Goal: Task Accomplishment & Management: Complete application form

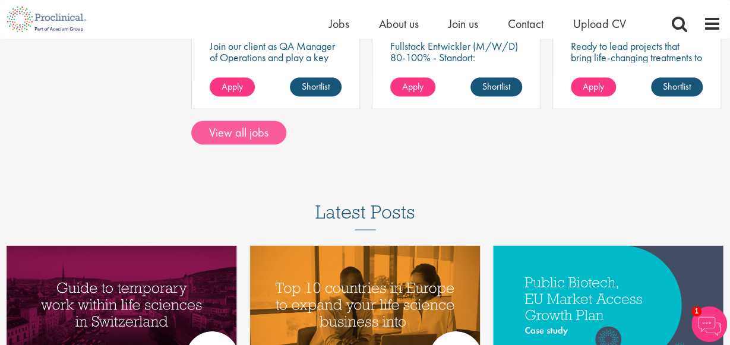
scroll to position [1132, 0]
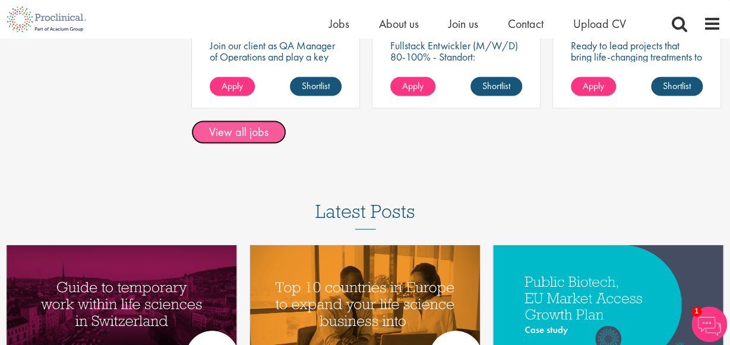
click at [251, 121] on link "View all jobs" at bounding box center [238, 133] width 95 height 24
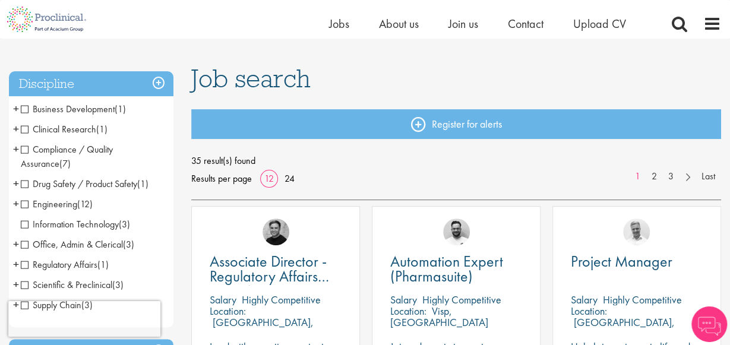
scroll to position [62, 0]
click at [26, 264] on span "Regulatory Affairs" at bounding box center [59, 264] width 77 height 12
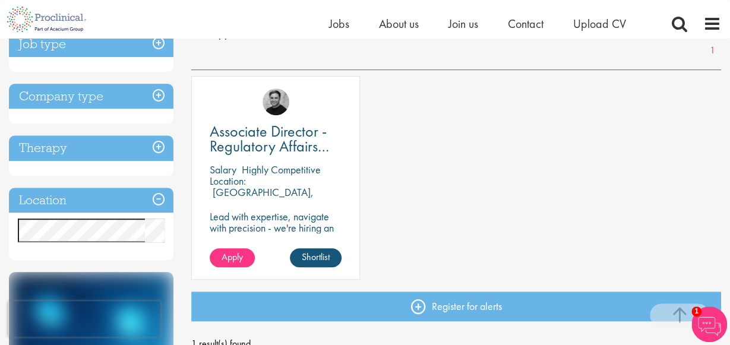
scroll to position [188, 0]
click at [242, 258] on span "Apply" at bounding box center [232, 257] width 21 height 12
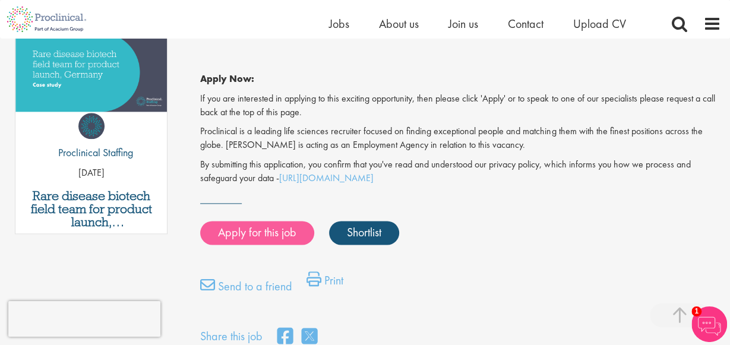
scroll to position [629, 0]
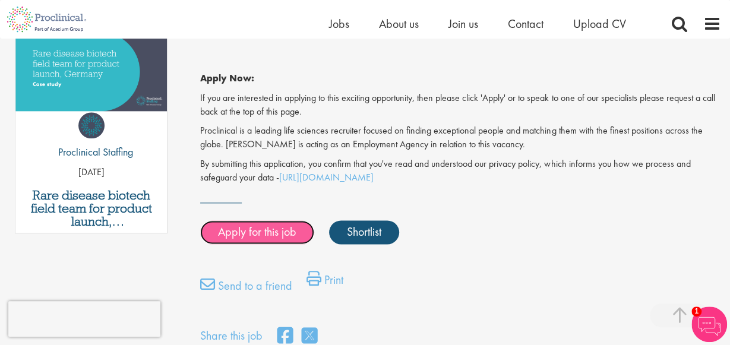
click at [250, 220] on link "Apply for this job" at bounding box center [257, 232] width 114 height 24
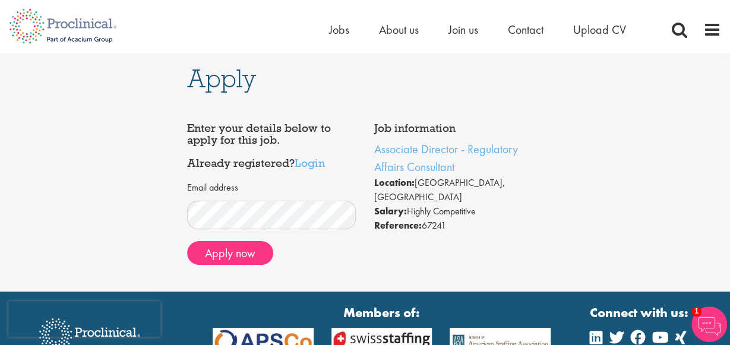
click at [315, 262] on div "Apply now" at bounding box center [271, 253] width 169 height 24
click at [252, 258] on button "Apply now" at bounding box center [230, 253] width 86 height 24
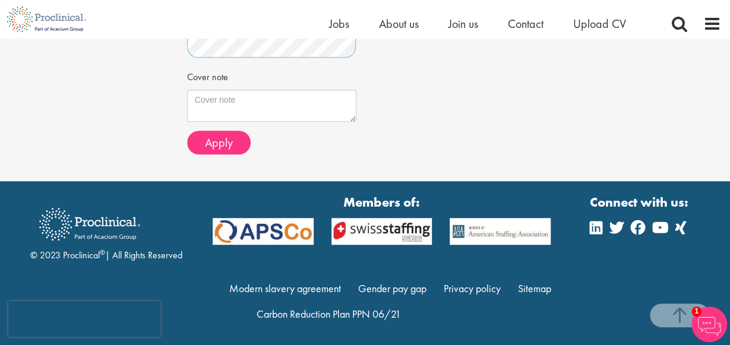
scroll to position [439, 0]
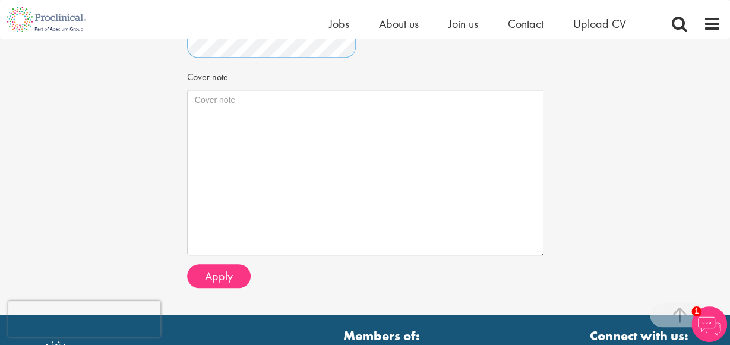
drag, startPoint x: 355, startPoint y: 119, endPoint x: 546, endPoint y: 253, distance: 233.5
click at [546, 253] on textarea "Cover note" at bounding box center [367, 173] width 361 height 166
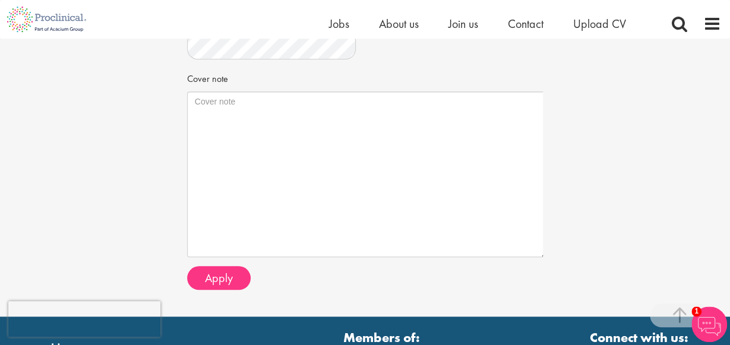
scroll to position [437, 0]
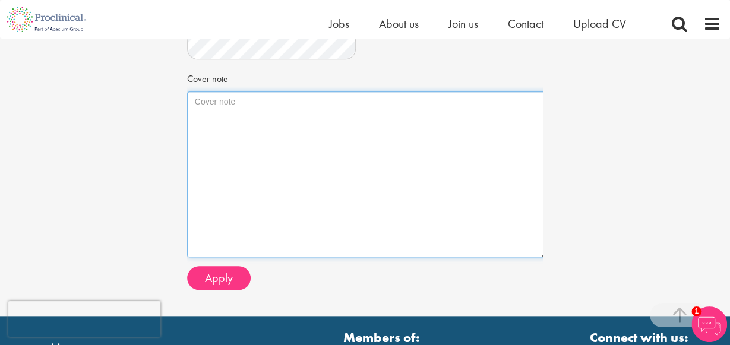
click at [236, 110] on textarea "Cover note" at bounding box center [367, 175] width 361 height 166
paste textarea "Dear [Hiring Manager's Name], I am writing to express my strong interest in the…"
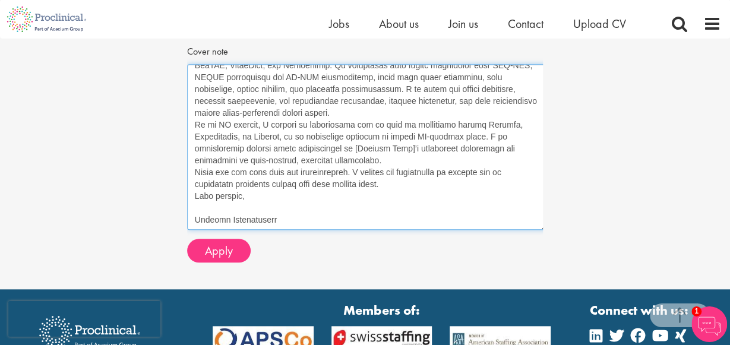
scroll to position [465, 0]
click at [235, 197] on textarea "Cover note" at bounding box center [367, 147] width 361 height 166
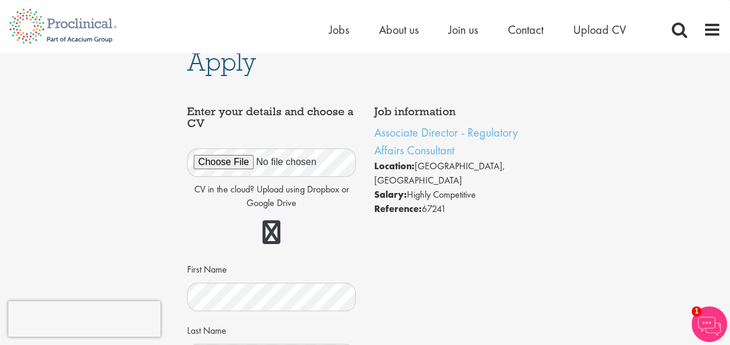
scroll to position [0, 0]
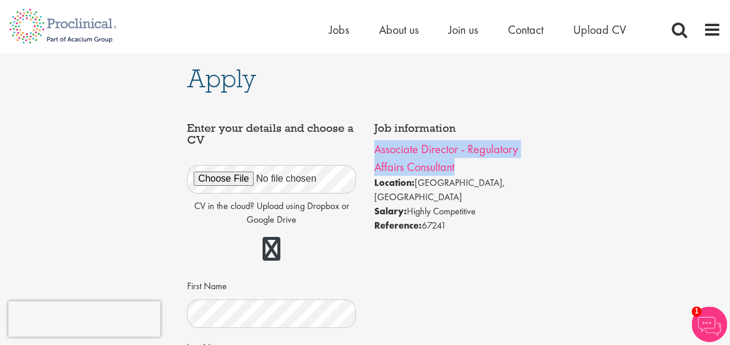
drag, startPoint x: 464, startPoint y: 171, endPoint x: 374, endPoint y: 149, distance: 93.0
click at [374, 149] on li "Associate Director - Regulatory Affairs Consultant" at bounding box center [458, 158] width 169 height 36
copy link "Associate Director - Regulatory Affairs Consultant"
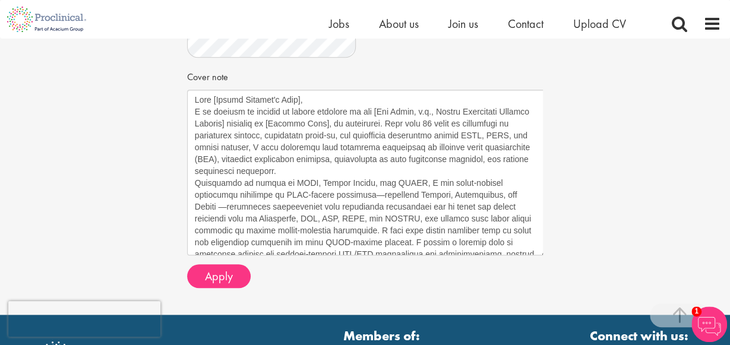
scroll to position [440, 0]
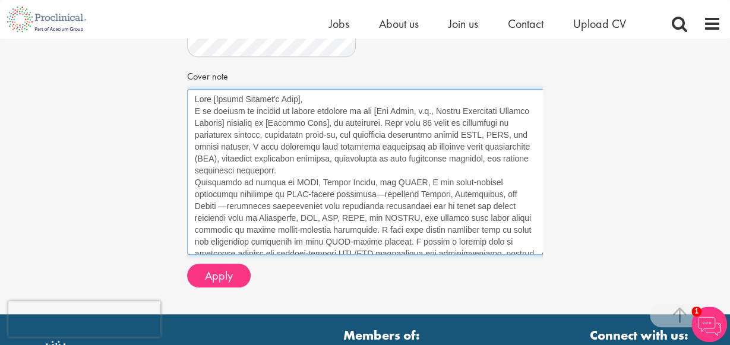
click at [215, 99] on textarea "Cover note" at bounding box center [367, 172] width 361 height 166
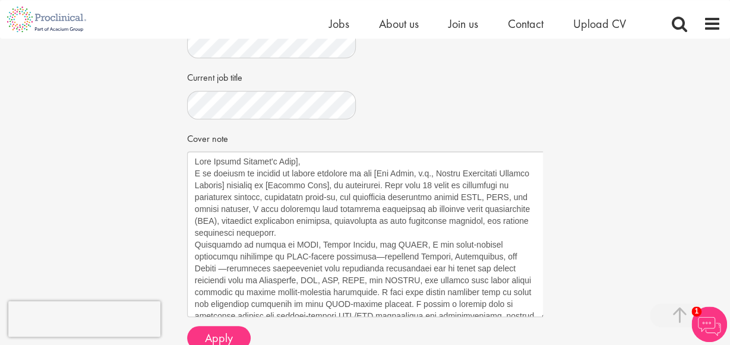
scroll to position [378, 0]
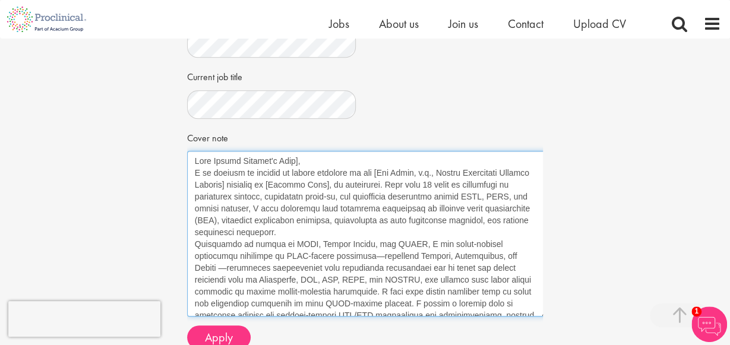
drag, startPoint x: 216, startPoint y: 162, endPoint x: 301, endPoint y: 165, distance: 84.4
click at [301, 165] on textarea "Cover note" at bounding box center [367, 234] width 361 height 166
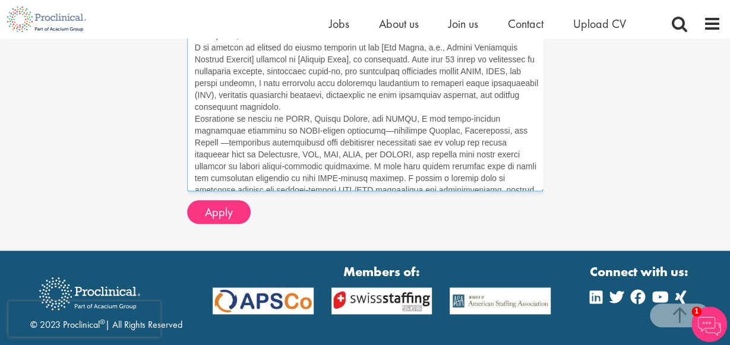
scroll to position [504, 0]
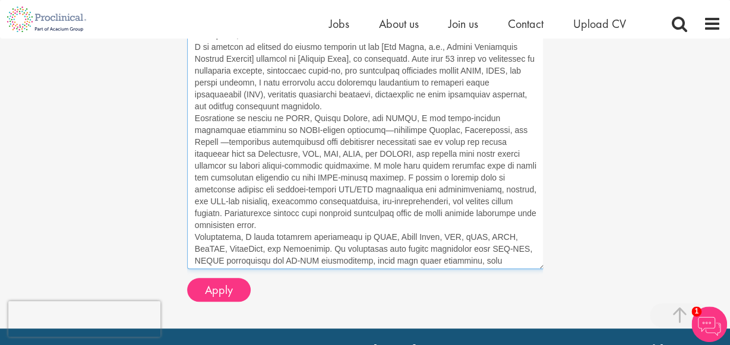
drag, startPoint x: 538, startPoint y: 188, endPoint x: 537, endPoint y: 267, distance: 78.5
click at [537, 267] on textarea "Cover note" at bounding box center [366, 147] width 359 height 244
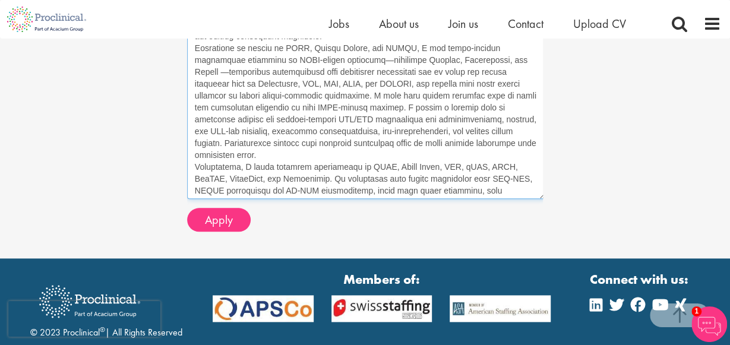
scroll to position [655, 0]
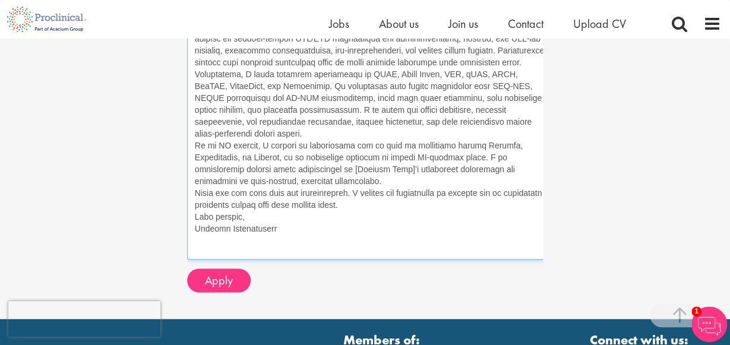
drag, startPoint x: 541, startPoint y: 116, endPoint x: 548, endPoint y: 258, distance: 141.6
click at [548, 258] on textarea "Cover note" at bounding box center [370, 67] width 366 height 386
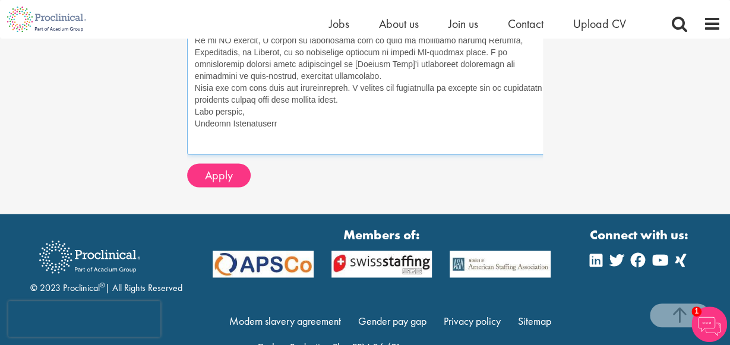
scroll to position [796, 0]
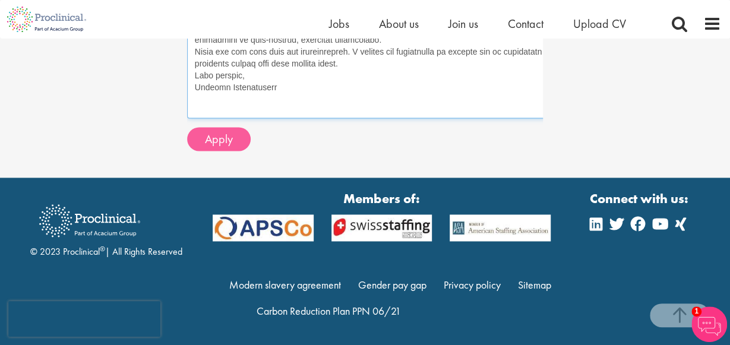
type textarea "Dear Peter, I am writing to express my strong interest in the [Job Title, e.g.,…"
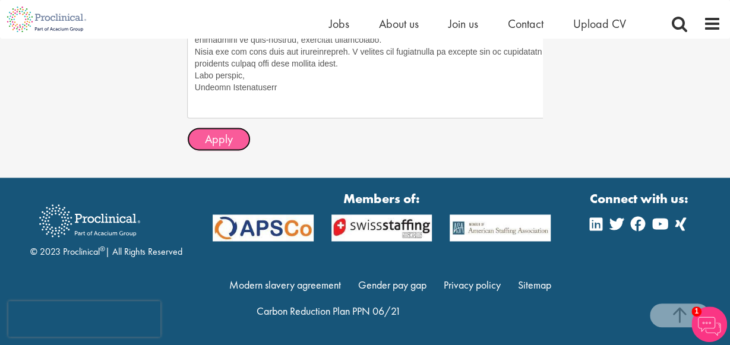
click at [225, 142] on span "Apply" at bounding box center [219, 138] width 28 height 15
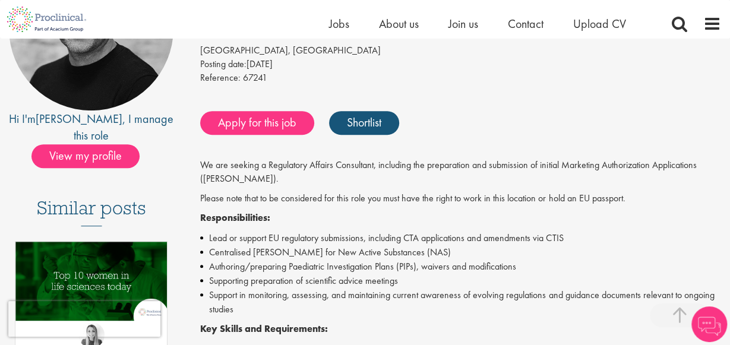
scroll to position [188, 0]
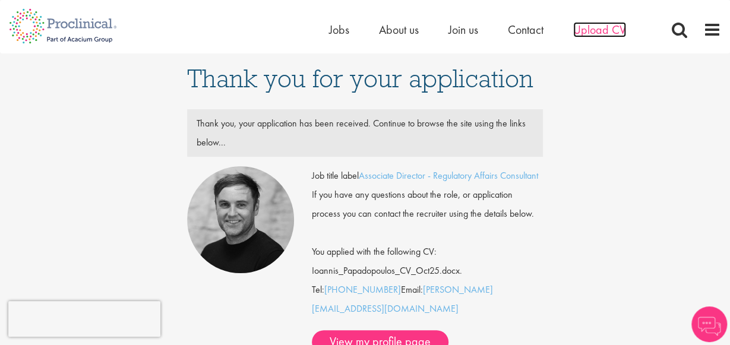
click at [609, 33] on span "Upload CV" at bounding box center [600, 29] width 53 height 15
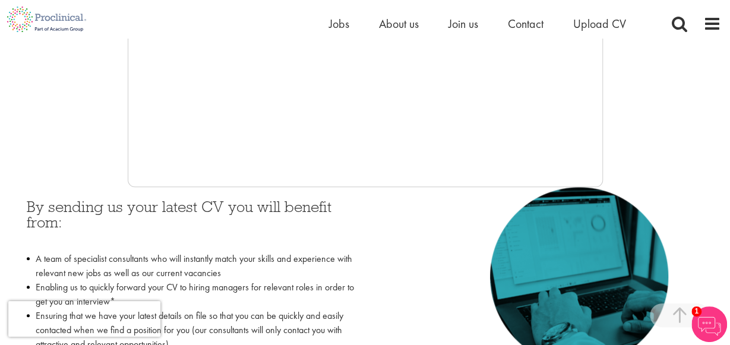
scroll to position [414, 0]
click at [587, 23] on span "Upload CV" at bounding box center [600, 23] width 53 height 15
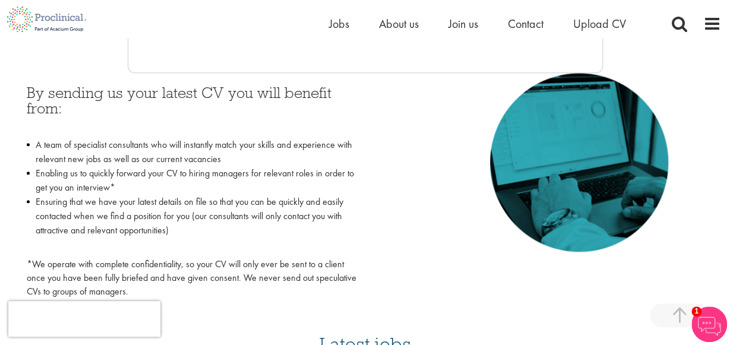
scroll to position [530, 0]
